Goal: Transaction & Acquisition: Subscribe to service/newsletter

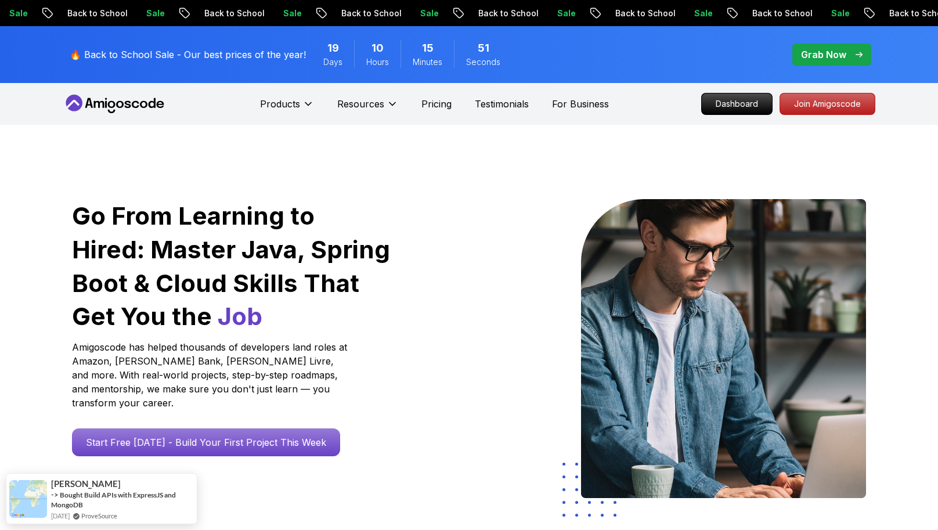
click at [811, 64] on span "pre-order" at bounding box center [831, 55] width 79 height 22
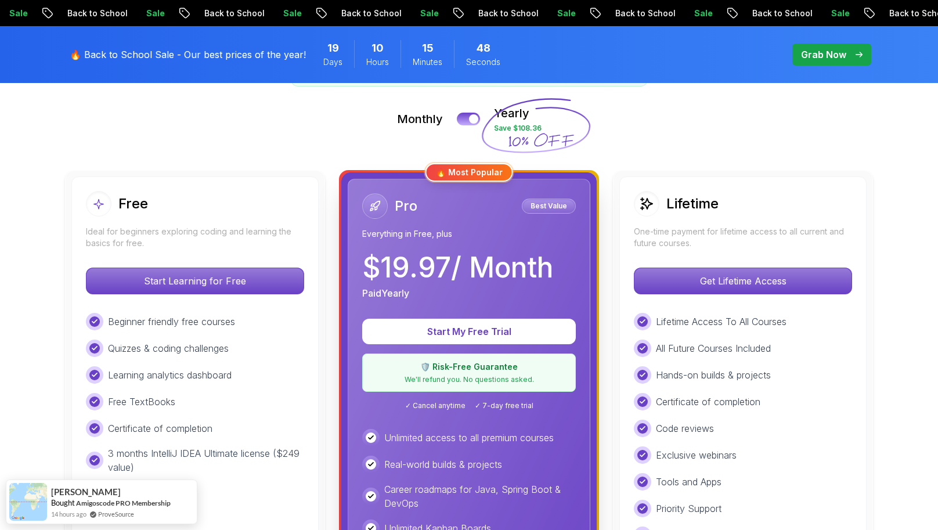
scroll to position [259, 0]
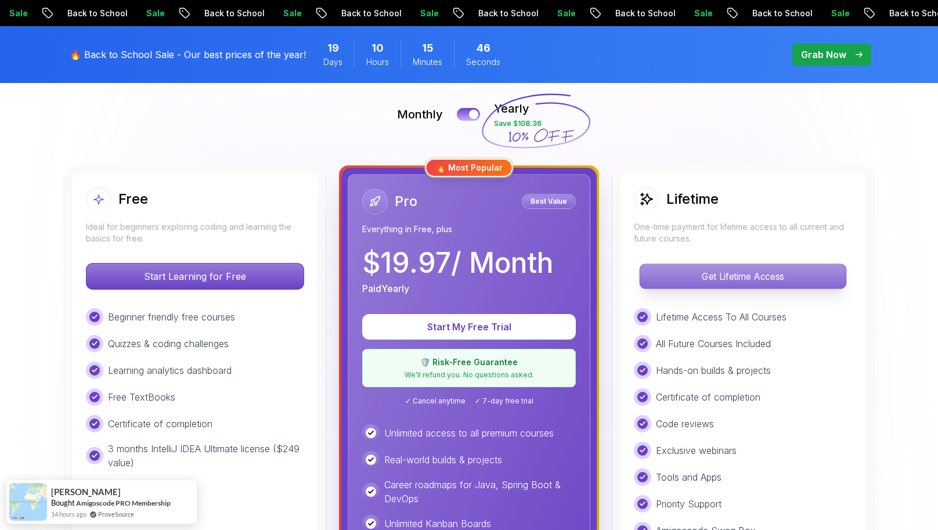
click at [691, 269] on p "Get Lifetime Access" at bounding box center [743, 276] width 206 height 24
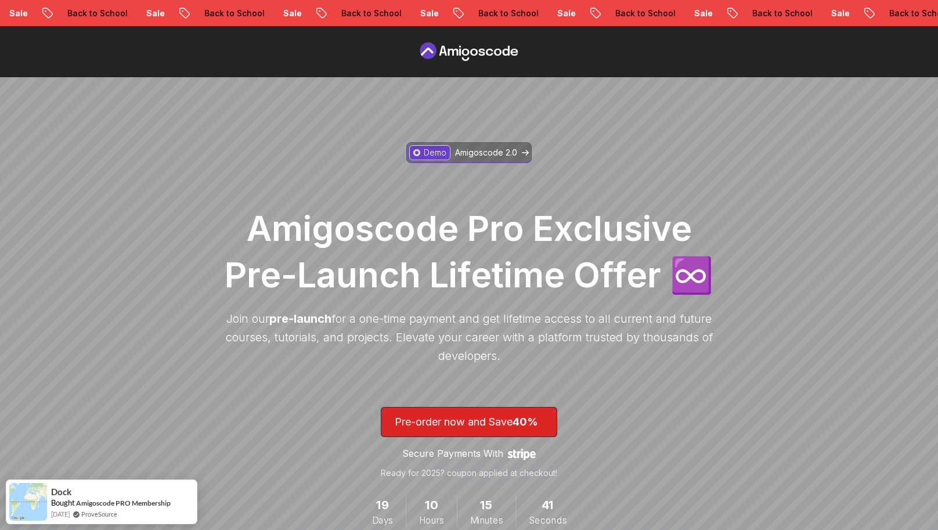
click at [521, 146] on link "Demo Amigoscode 2.0" at bounding box center [468, 152] width 125 height 21
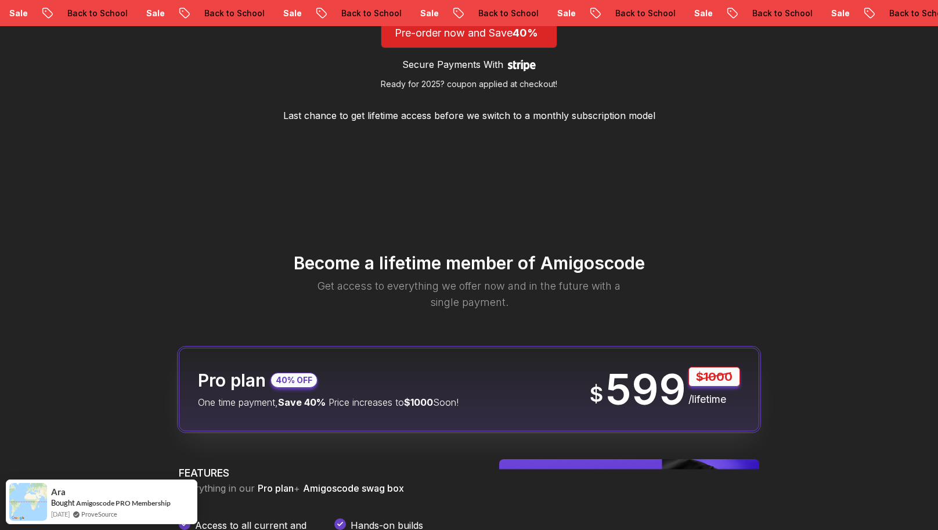
scroll to position [1181, 0]
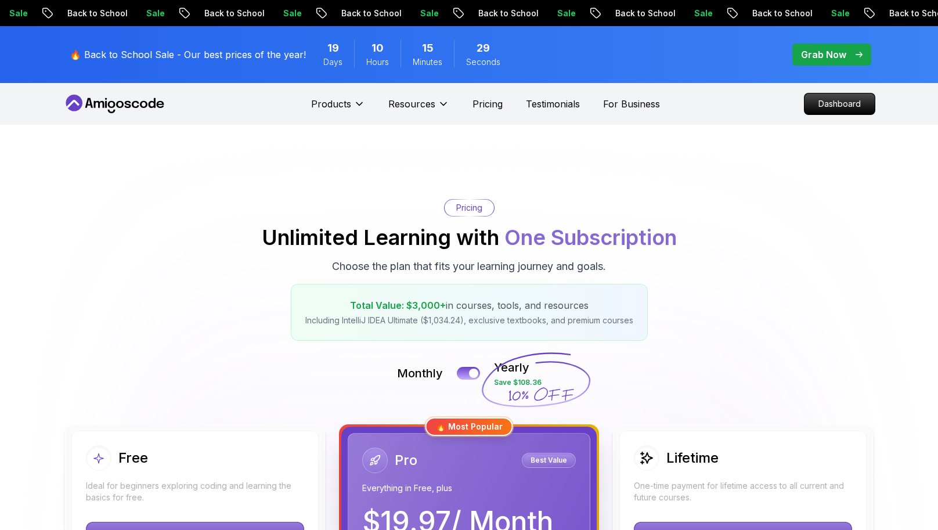
scroll to position [259, 0]
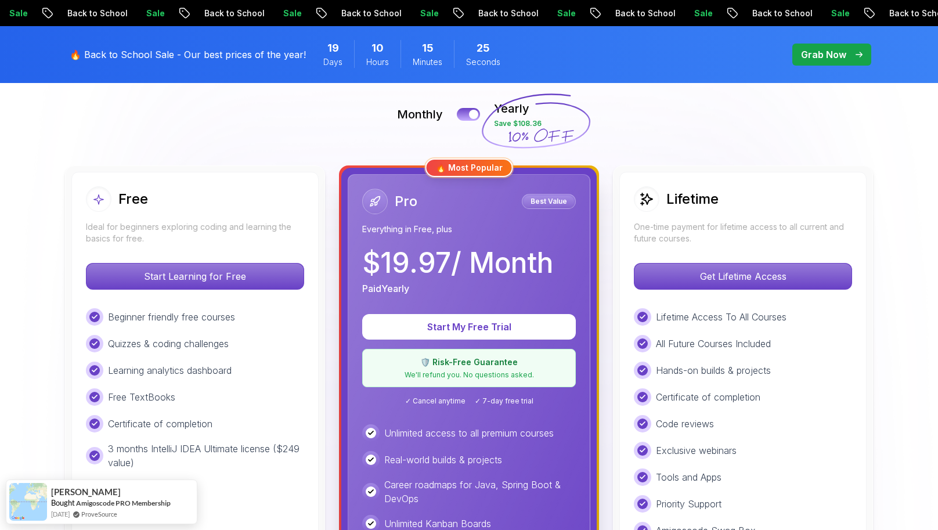
click at [277, 255] on div "Free Ideal for beginners exploring coding and learning the basics for free. Sta…" at bounding box center [194, 440] width 247 height 537
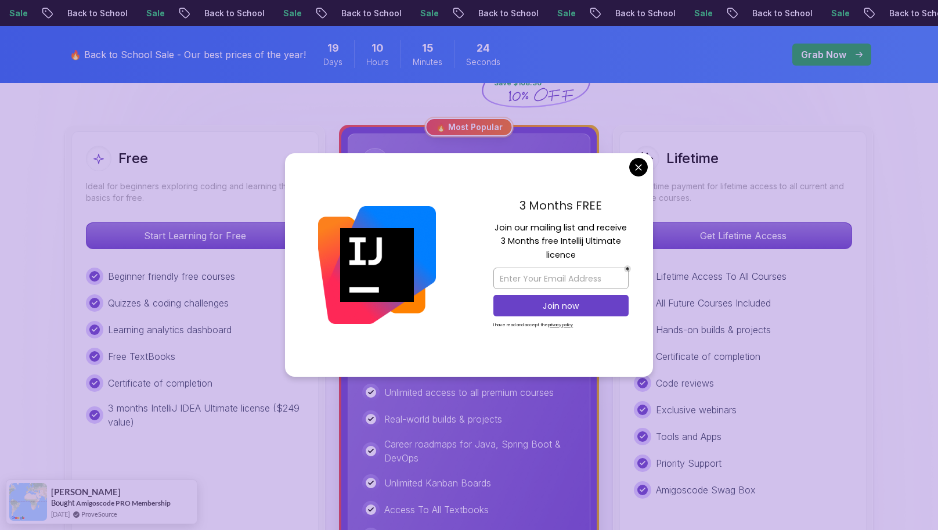
scroll to position [317, 0]
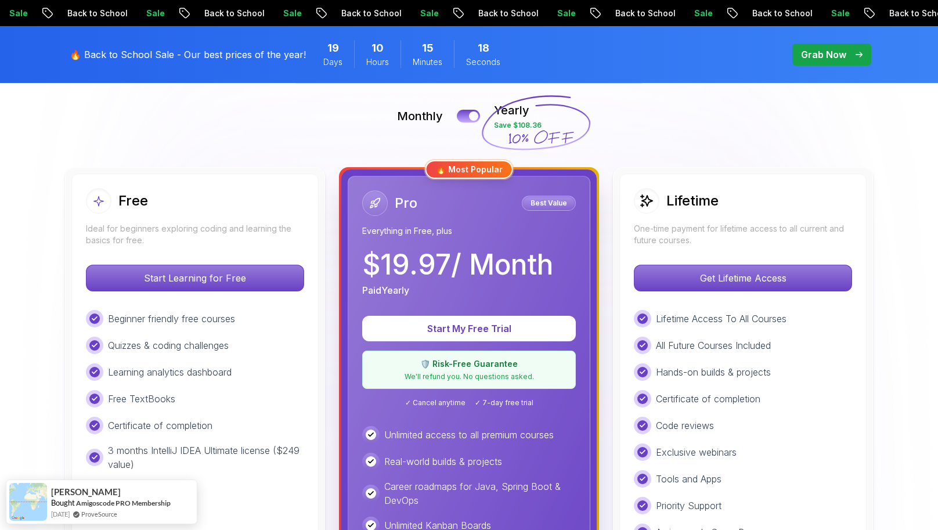
scroll to position [259, 0]
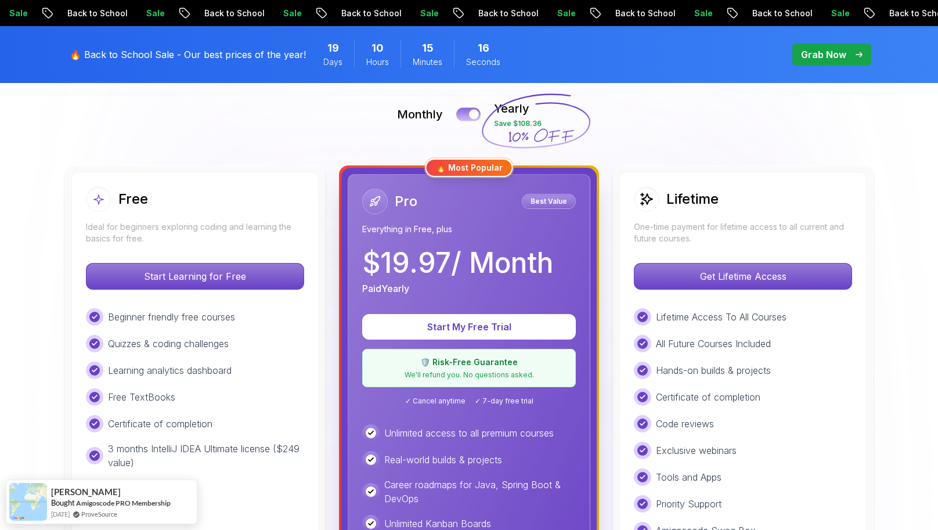
click at [469, 114] on div at bounding box center [474, 115] width 10 height 10
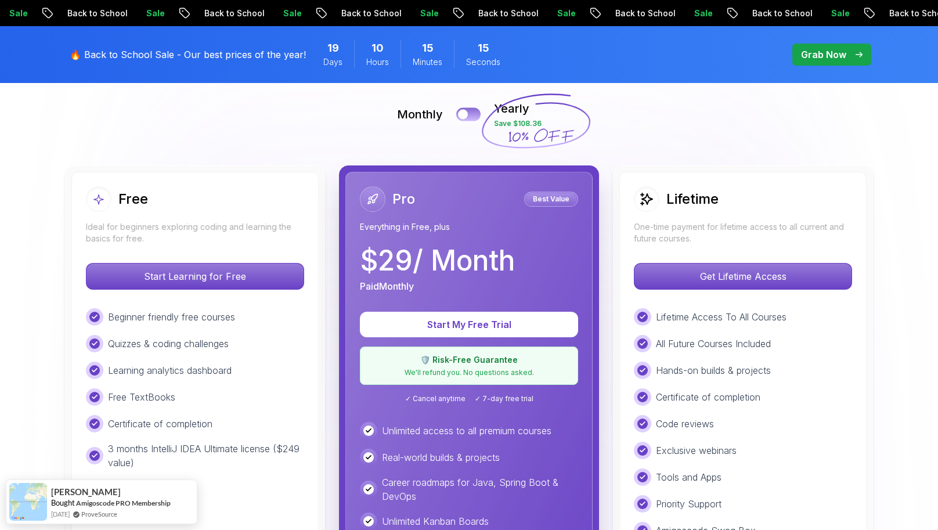
click at [469, 114] on button at bounding box center [468, 113] width 24 height 13
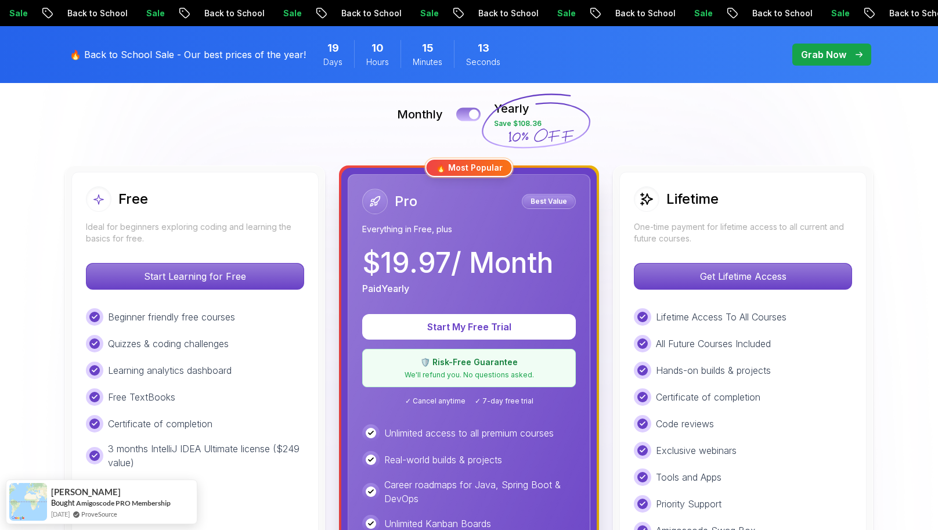
click at [469, 115] on div at bounding box center [474, 115] width 10 height 10
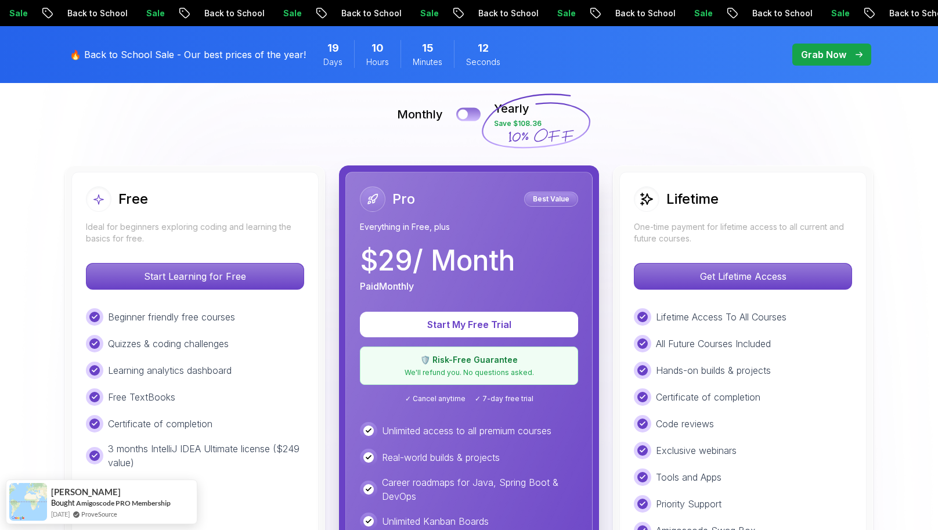
click at [469, 115] on button at bounding box center [468, 113] width 24 height 13
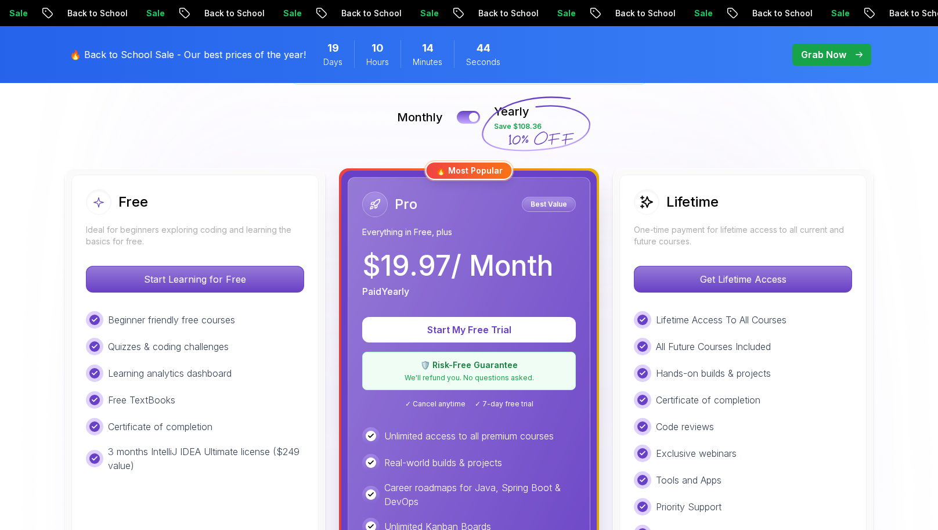
scroll to position [255, 0]
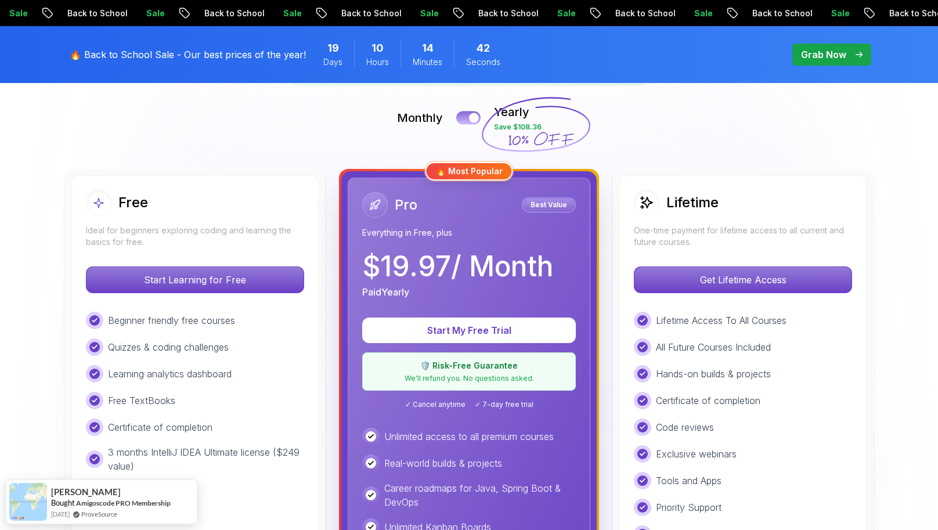
click at [470, 114] on div at bounding box center [474, 118] width 10 height 10
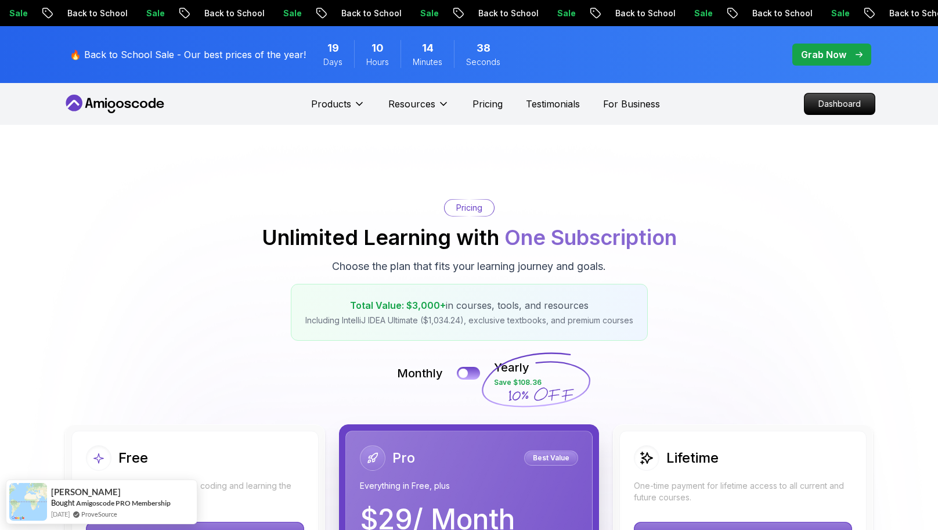
scroll to position [0, 0]
click at [474, 369] on button at bounding box center [468, 372] width 24 height 13
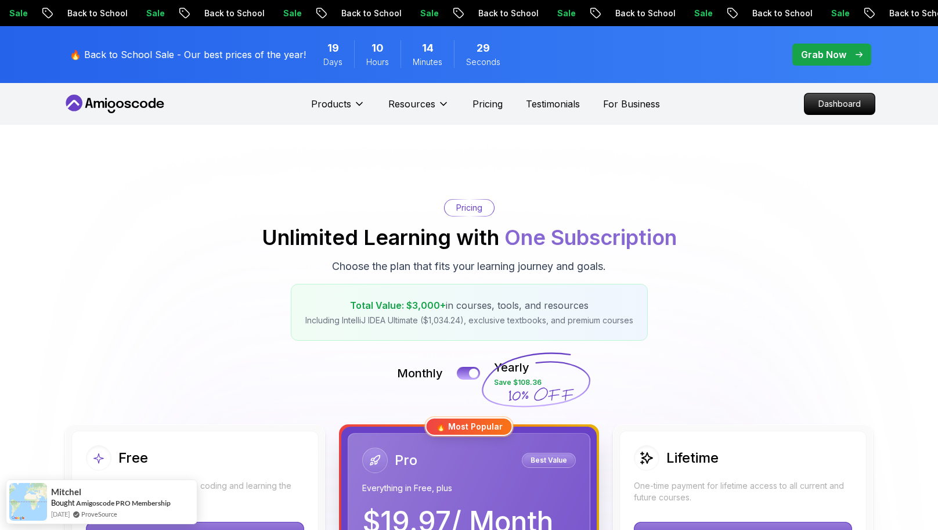
click at [832, 59] on p "Grab Now" at bounding box center [823, 55] width 45 height 14
click at [835, 99] on p "Dashboard" at bounding box center [839, 104] width 67 height 20
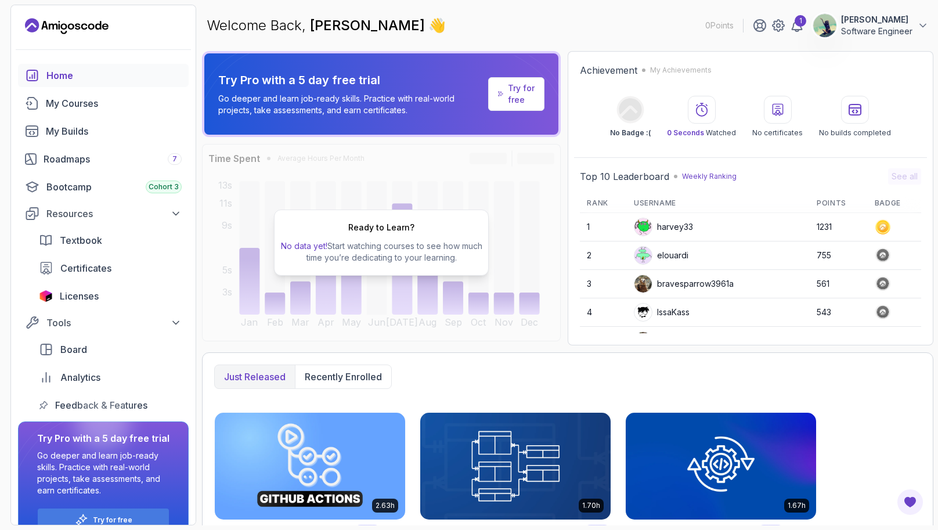
click at [829, 32] on img at bounding box center [824, 25] width 23 height 23
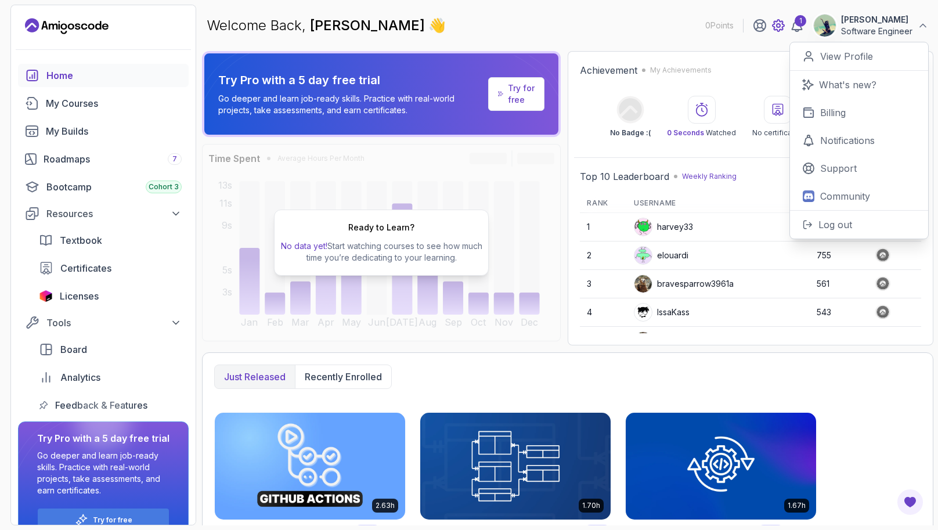
click at [784, 26] on icon at bounding box center [778, 26] width 12 height 12
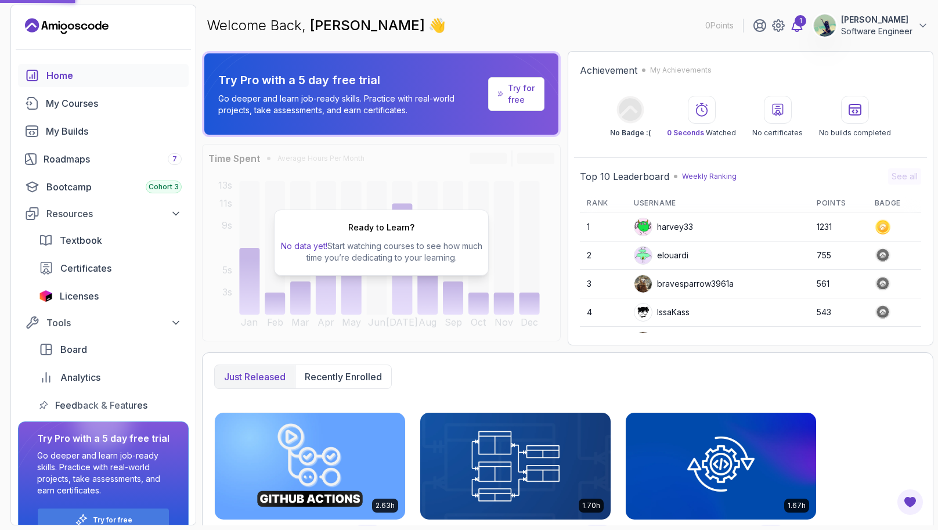
click at [792, 26] on icon at bounding box center [797, 26] width 14 height 14
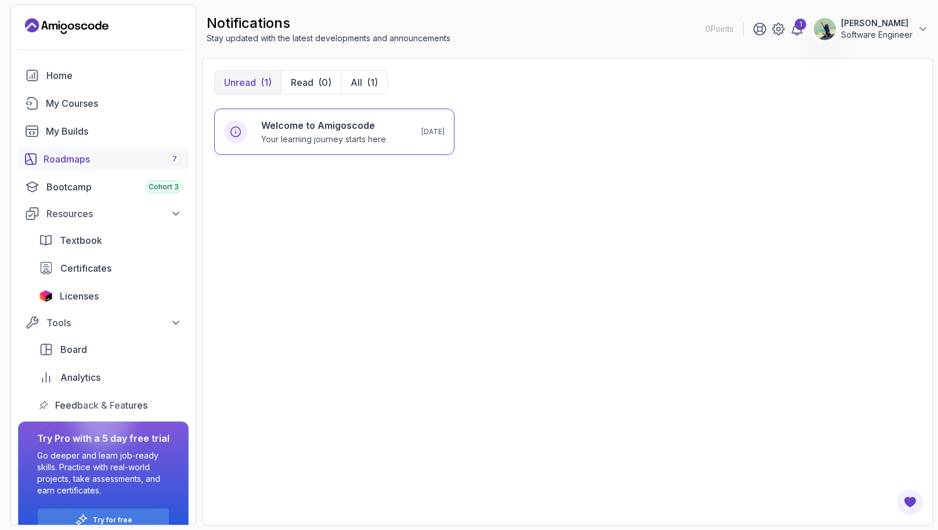
click at [119, 165] on div "Roadmaps 7" at bounding box center [113, 159] width 138 height 14
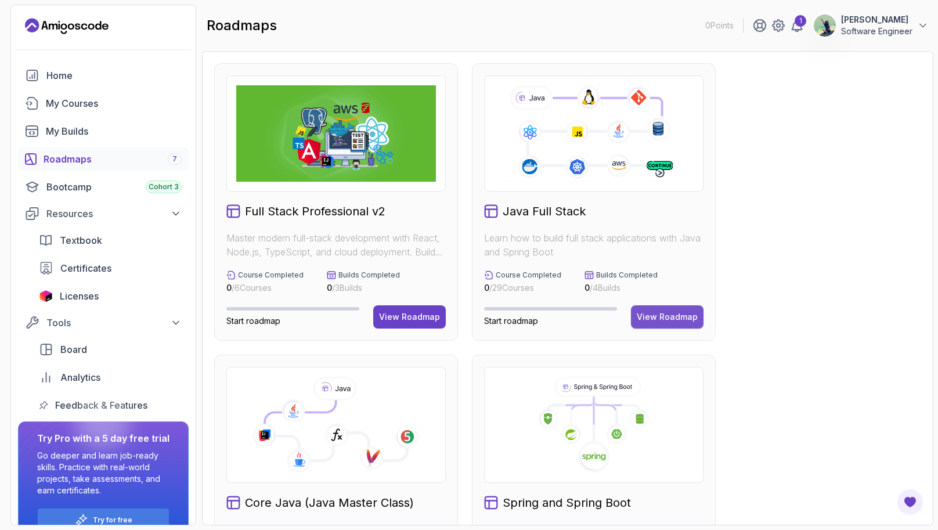
click at [660, 315] on div "View Roadmap" at bounding box center [667, 317] width 61 height 12
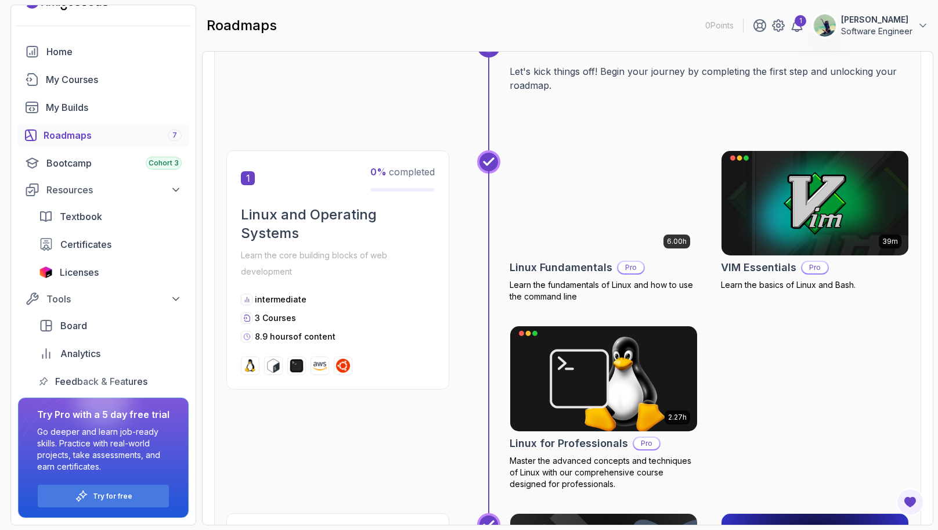
scroll to position [24, 0]
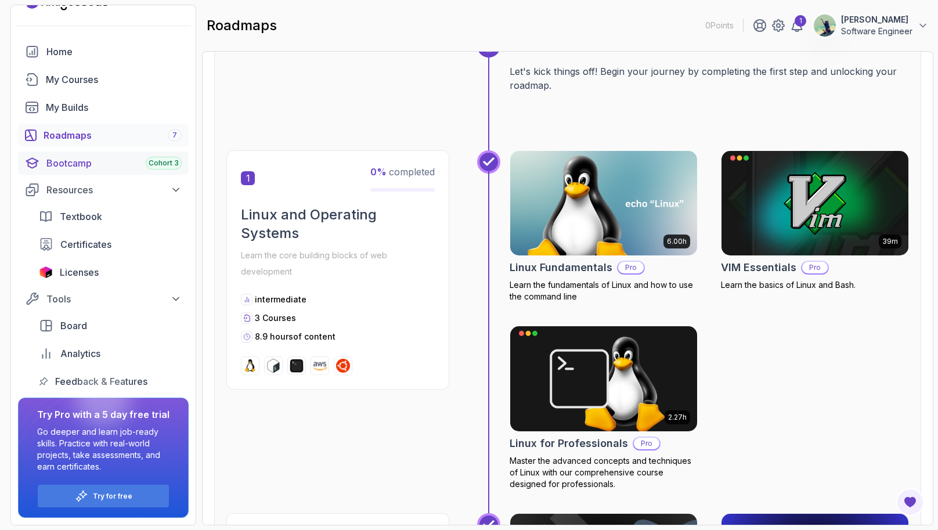
click at [108, 161] on div "Bootcamp Cohort 3" at bounding box center [113, 163] width 135 height 14
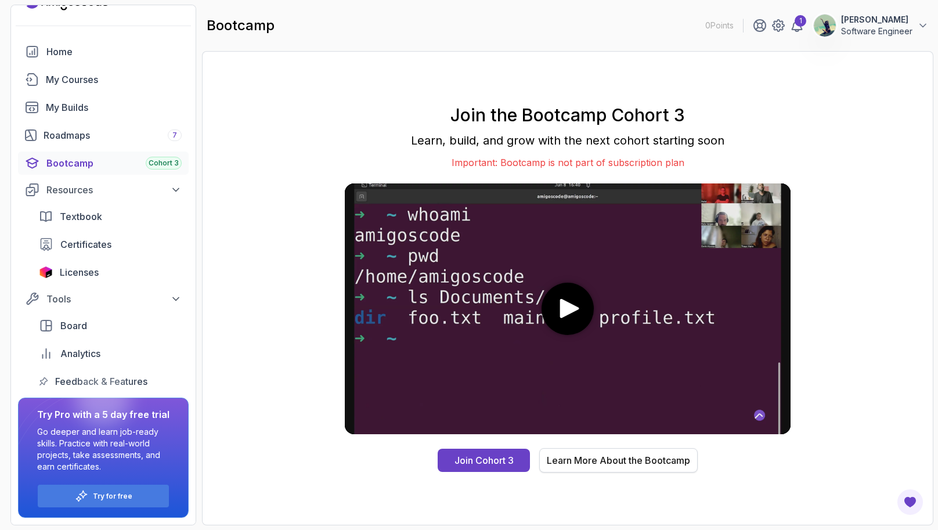
click at [585, 464] on div "Learn More About the Bootcamp" at bounding box center [616, 460] width 143 height 15
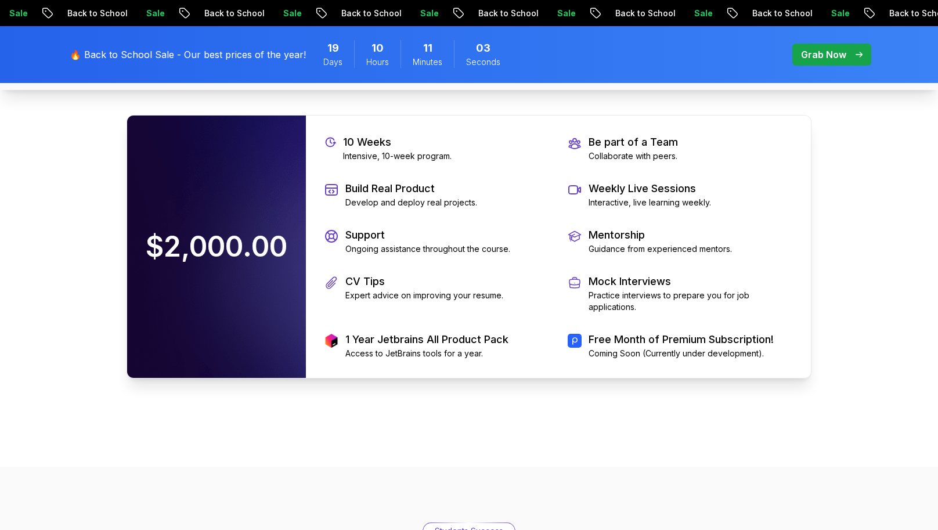
scroll to position [2643, 0]
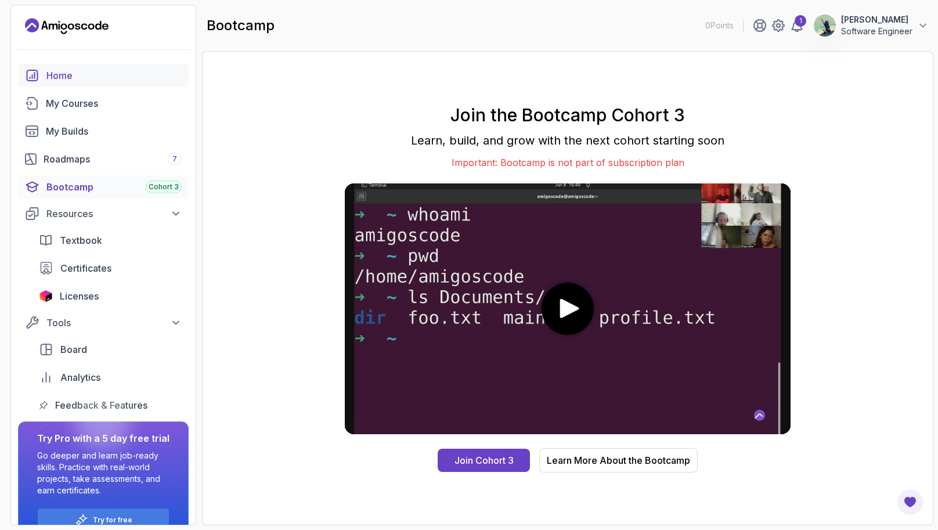
click at [117, 77] on div "Home" at bounding box center [113, 75] width 135 height 14
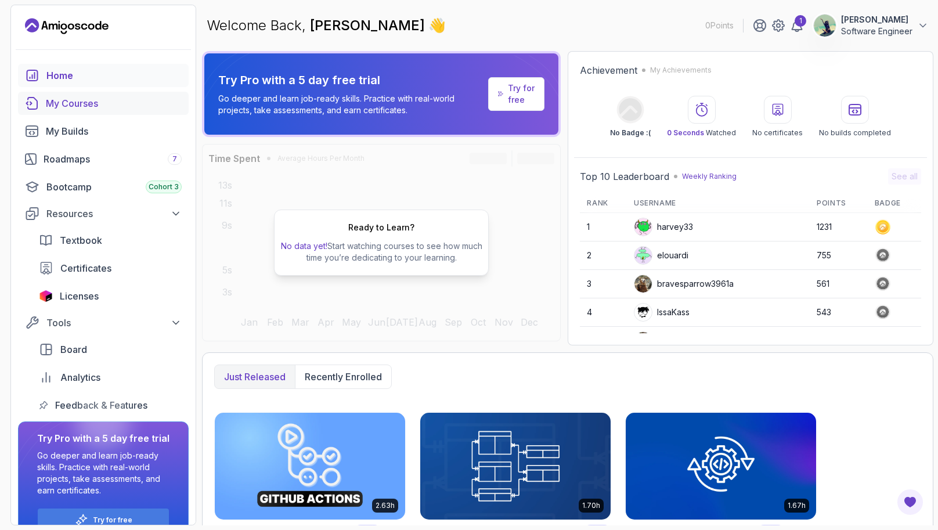
click at [114, 101] on div "My Courses" at bounding box center [114, 103] width 136 height 14
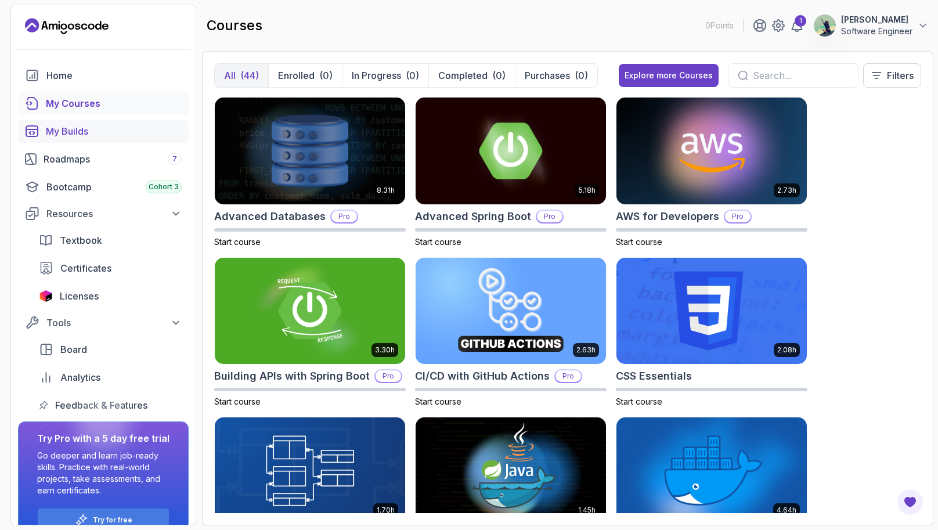
click at [106, 134] on div "My Builds" at bounding box center [114, 131] width 136 height 14
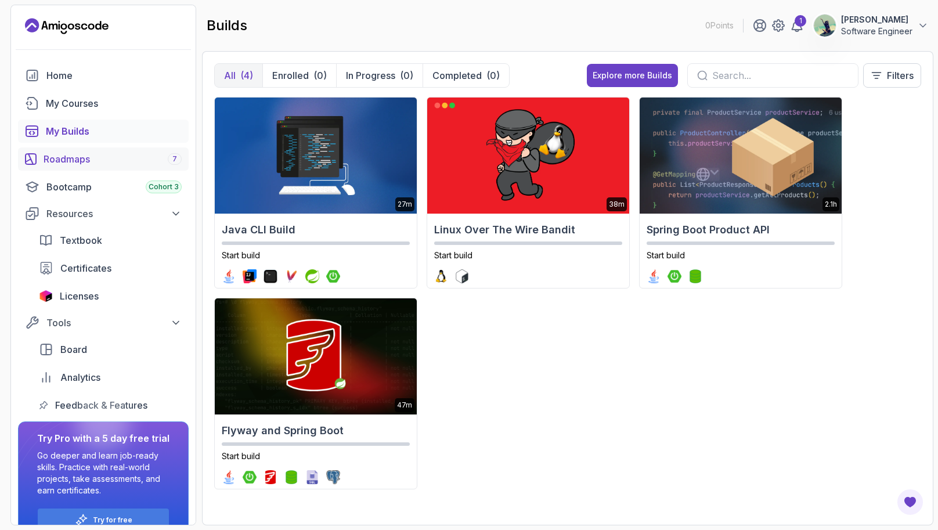
click at [102, 157] on div "Roadmaps 7" at bounding box center [113, 159] width 138 height 14
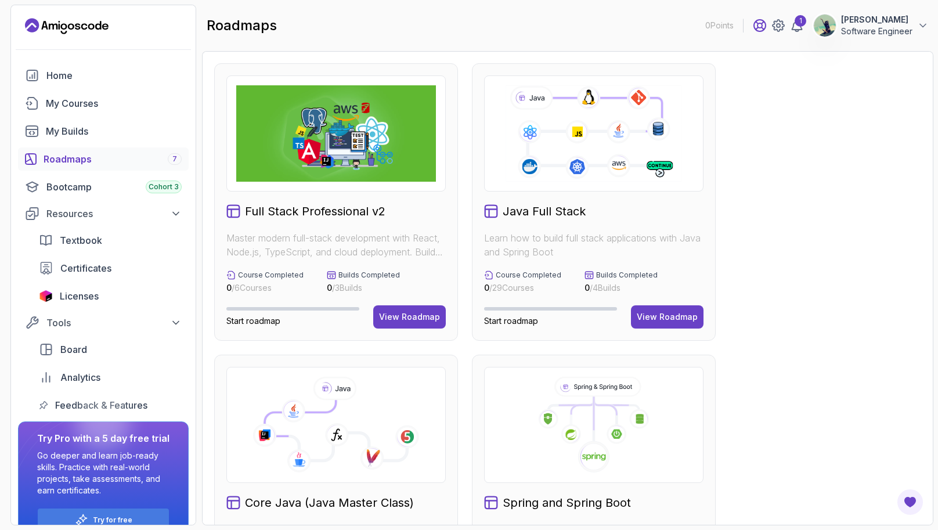
click at [763, 26] on icon at bounding box center [760, 26] width 12 height 12
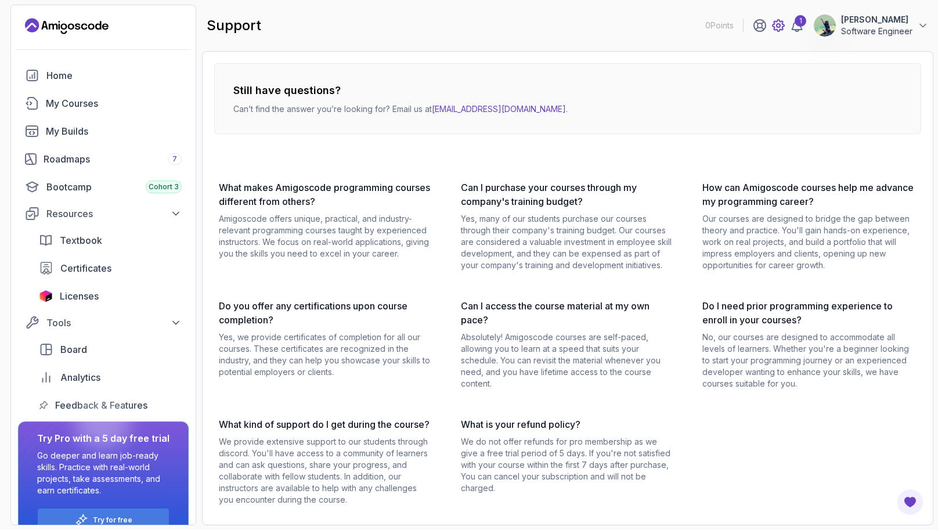
click at [780, 30] on icon at bounding box center [778, 26] width 12 height 12
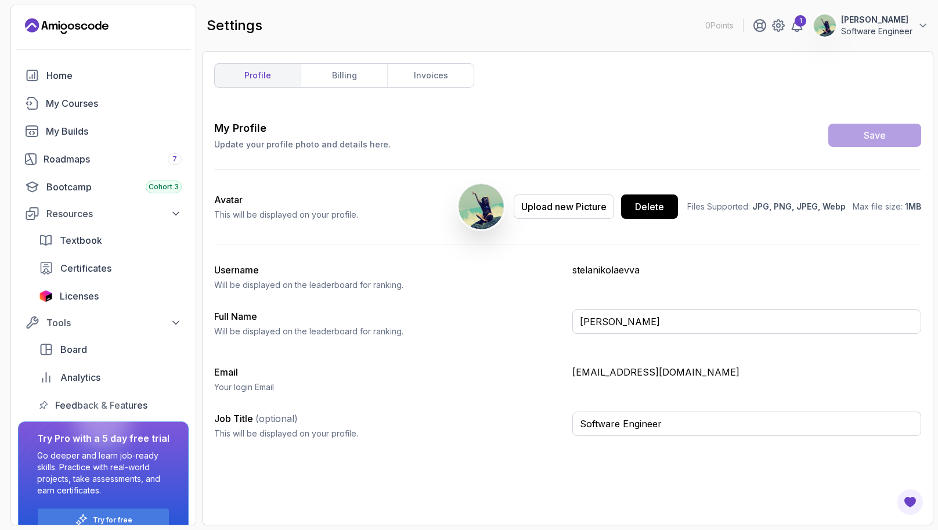
click at [80, 21] on icon "Landing page" at bounding box center [67, 26] width 84 height 19
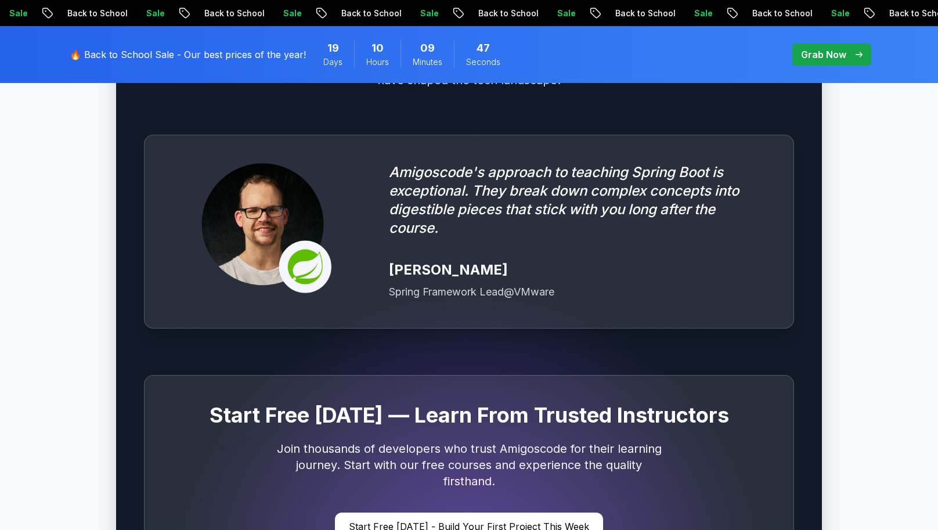
scroll to position [3234, 0]
click at [315, 69] on div "🔥 Back to School Sale - Our best prices of the year! 19 Days 10 Hours 09 Minute…" at bounding box center [290, 54] width 449 height 43
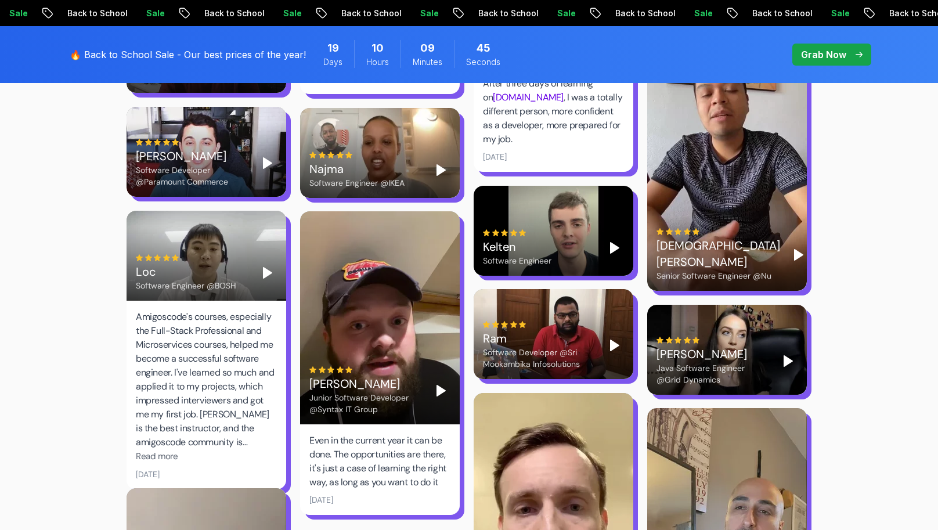
drag, startPoint x: 374, startPoint y: 62, endPoint x: 725, endPoint y: 20, distance: 353.6
click at [373, 62] on span "Hours" at bounding box center [377, 62] width 23 height 12
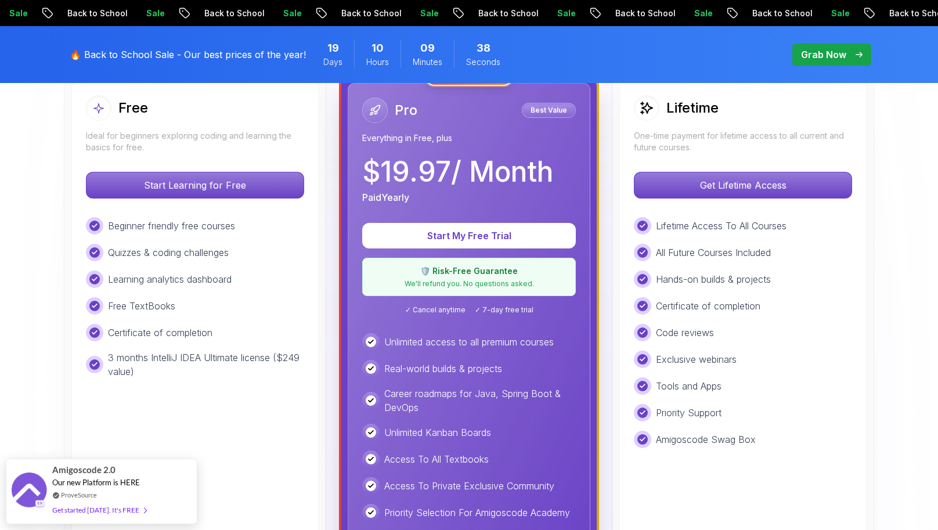
scroll to position [297, 0]
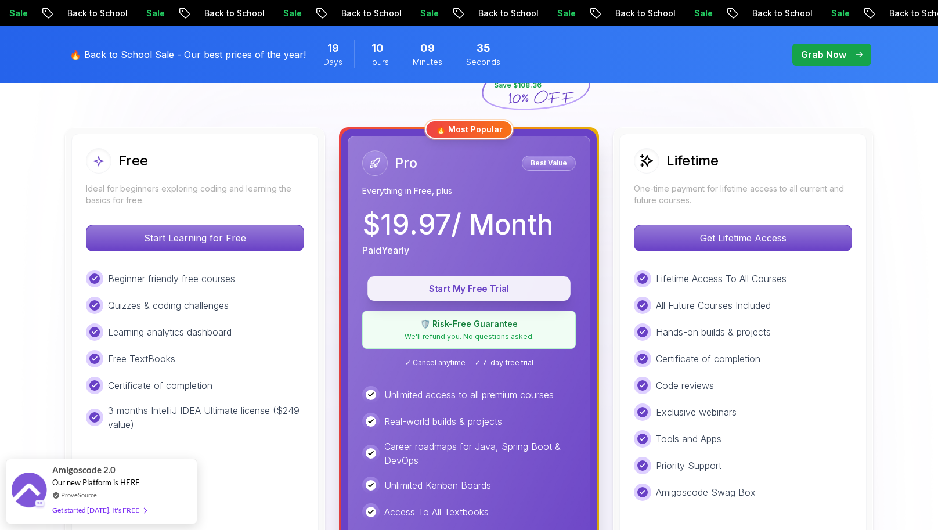
click at [504, 294] on p "Start My Free Trial" at bounding box center [469, 288] width 176 height 13
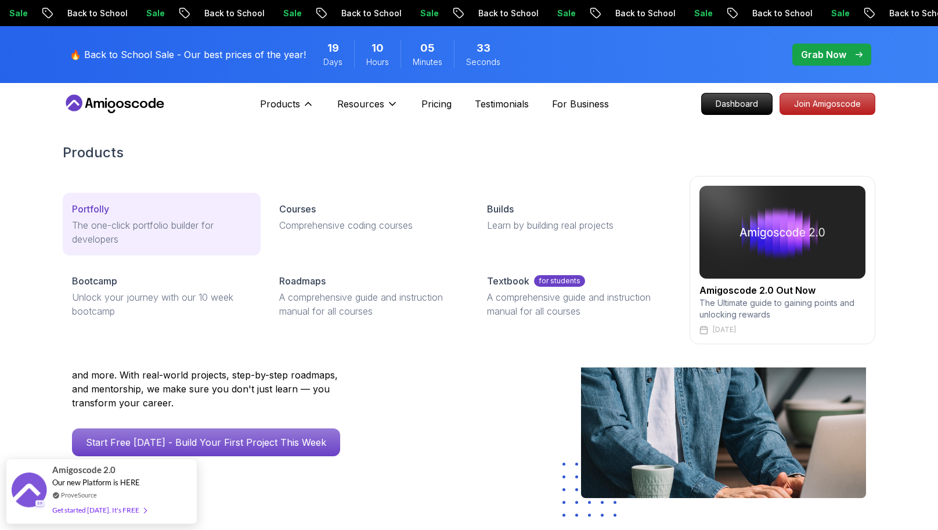
click at [190, 220] on p "The one-click portfolio builder for developers" at bounding box center [161, 232] width 179 height 28
